Goal: Transaction & Acquisition: Register for event/course

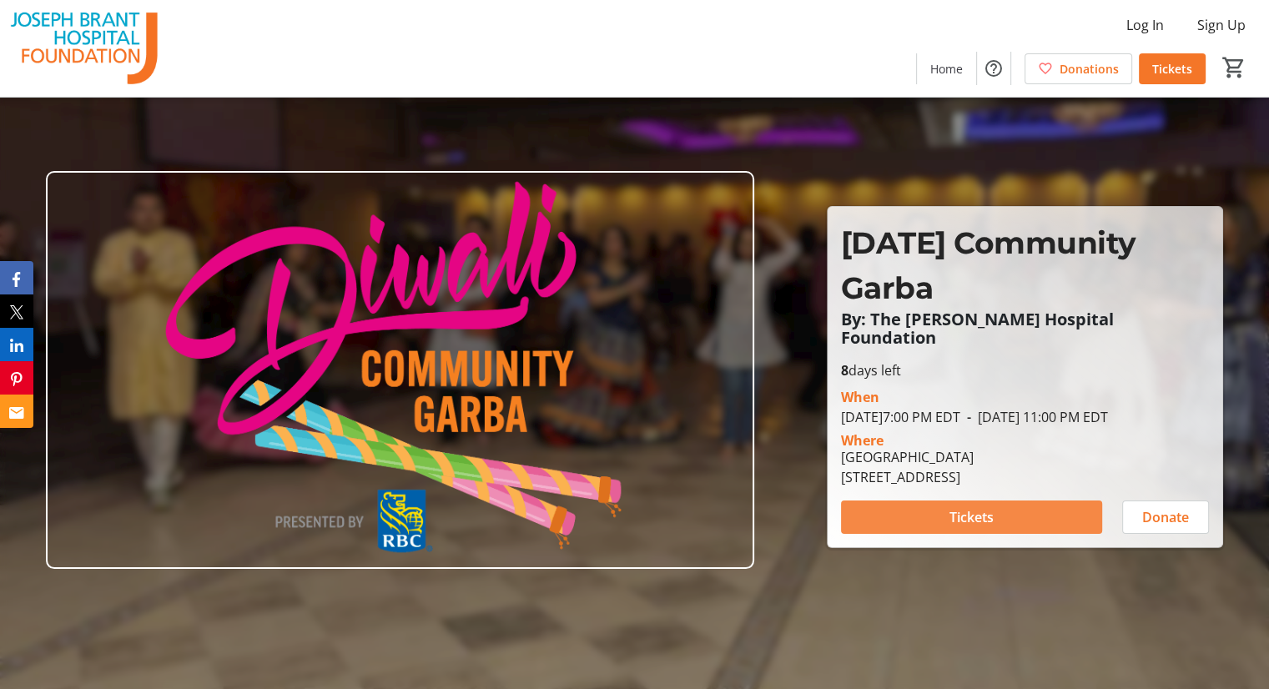
click at [995, 512] on span at bounding box center [971, 517] width 261 height 40
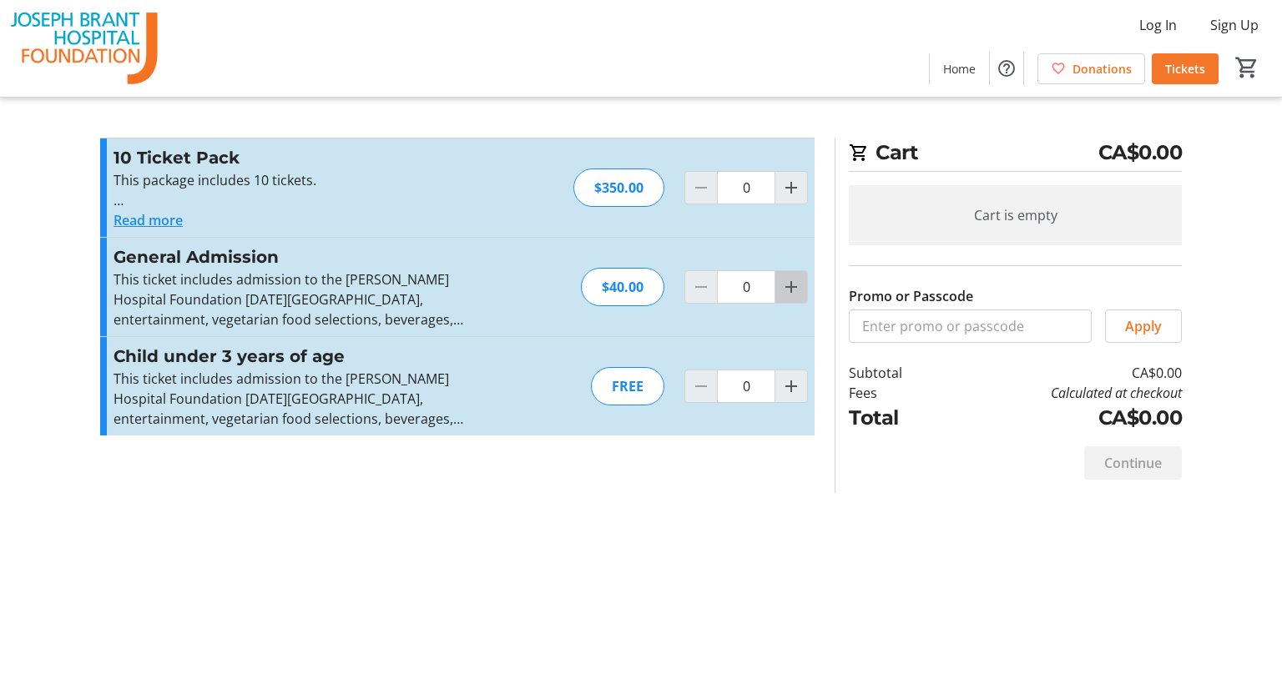
click at [791, 280] on mat-icon "Increment by one" at bounding box center [791, 287] width 20 height 20
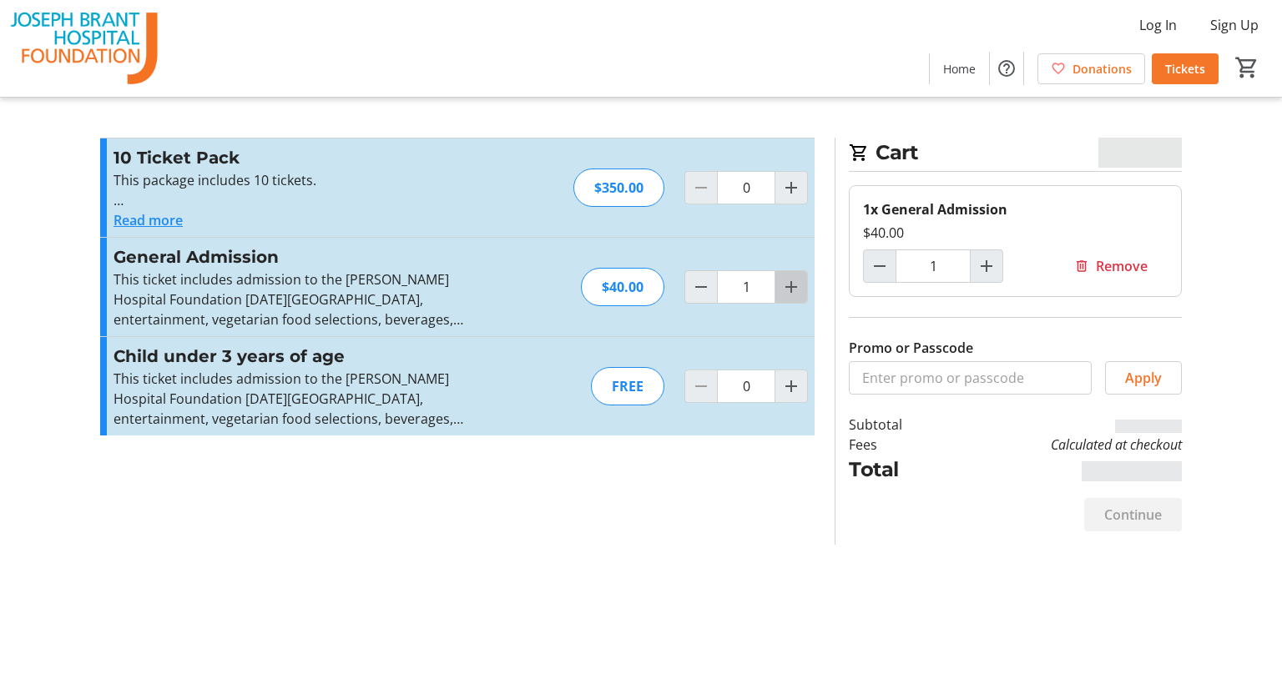
click at [791, 280] on mat-icon "Increment by one" at bounding box center [791, 287] width 20 height 20
type input "2"
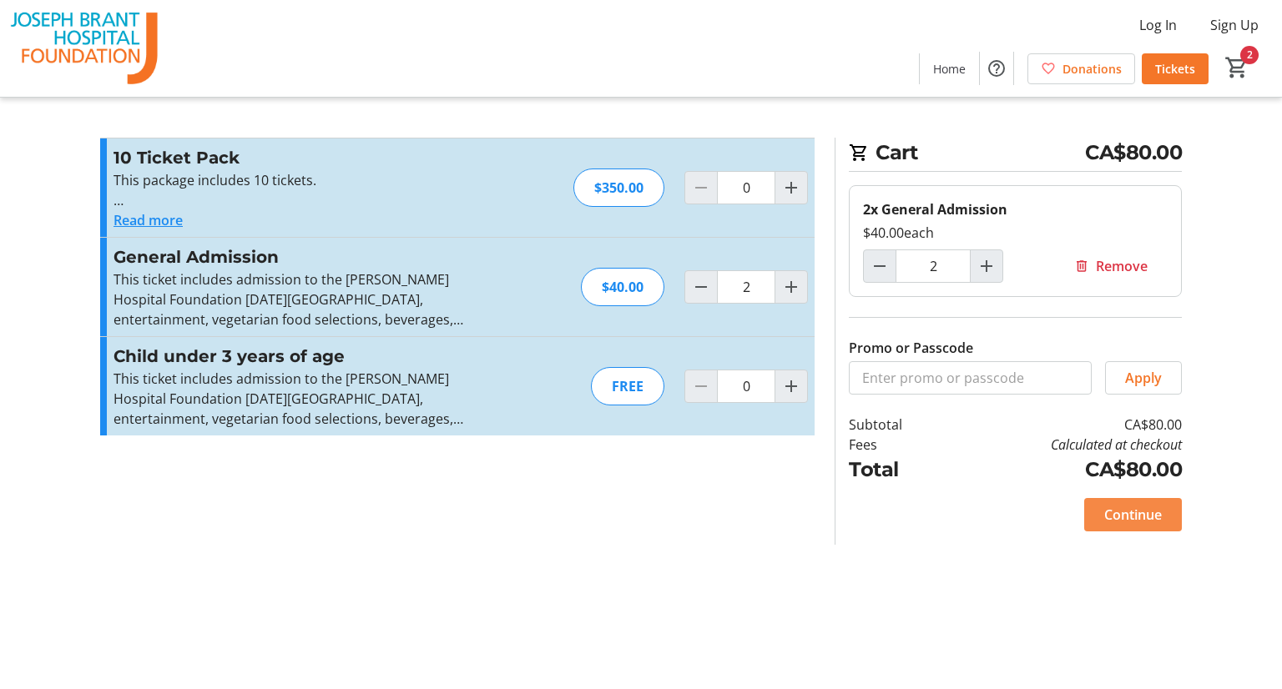
click at [1147, 521] on span "Continue" at bounding box center [1133, 515] width 58 height 20
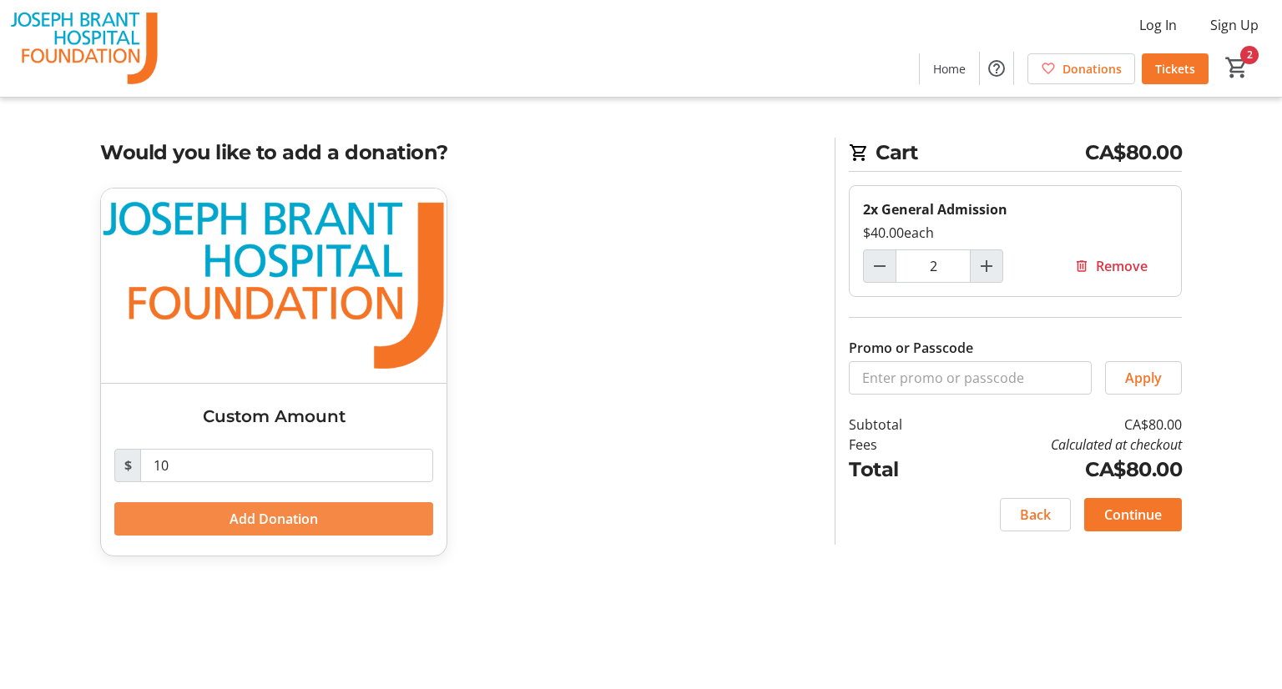
click at [336, 517] on span at bounding box center [273, 519] width 319 height 40
